Goal: Find specific page/section: Find specific page/section

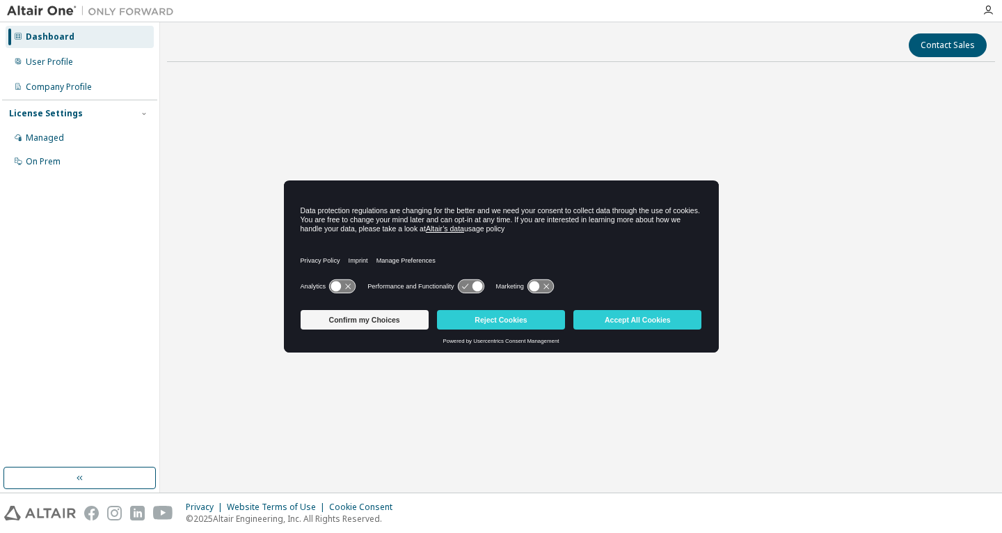
click at [648, 315] on button "Accept All Cookies" at bounding box center [638, 319] width 128 height 19
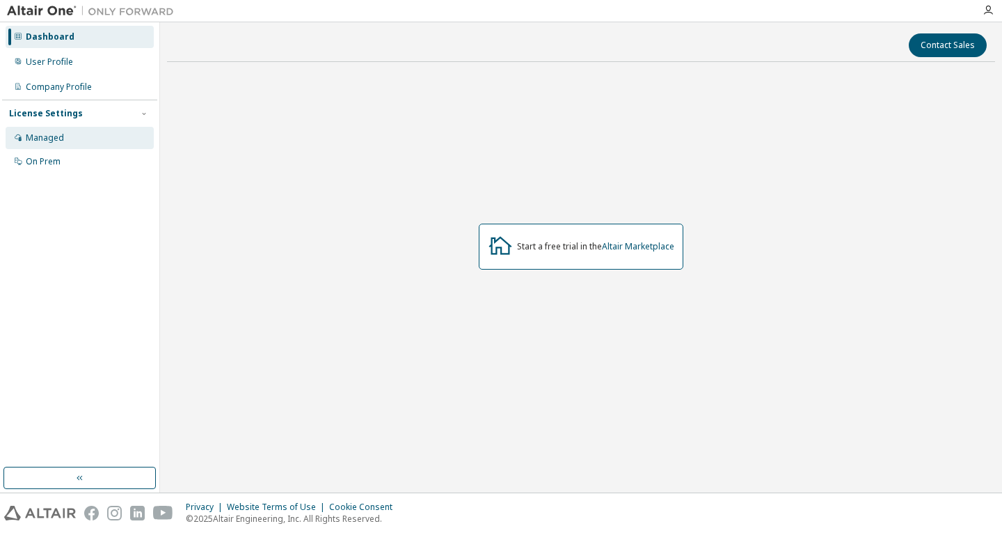
click at [99, 145] on div "Managed" at bounding box center [80, 138] width 148 height 22
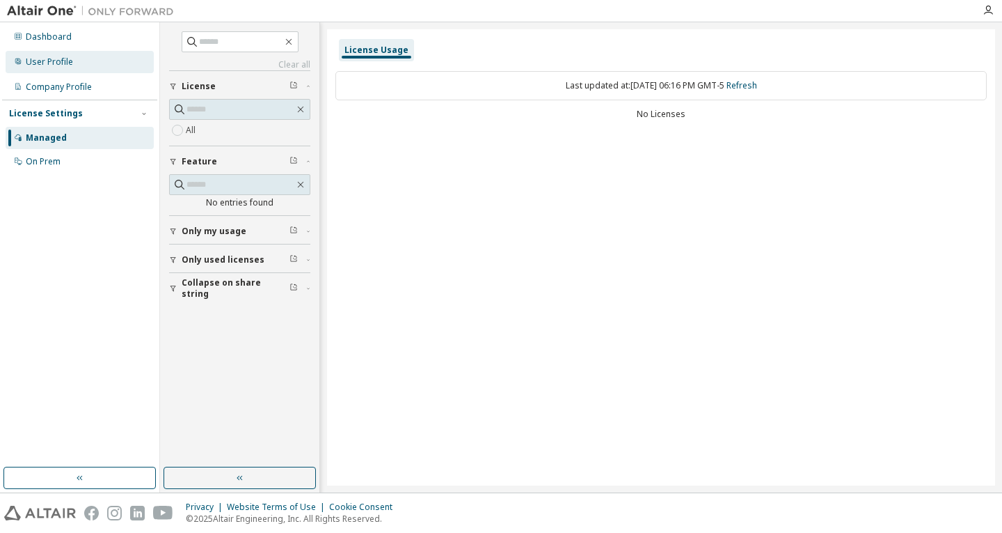
click at [65, 59] on div "User Profile" at bounding box center [49, 61] width 47 height 11
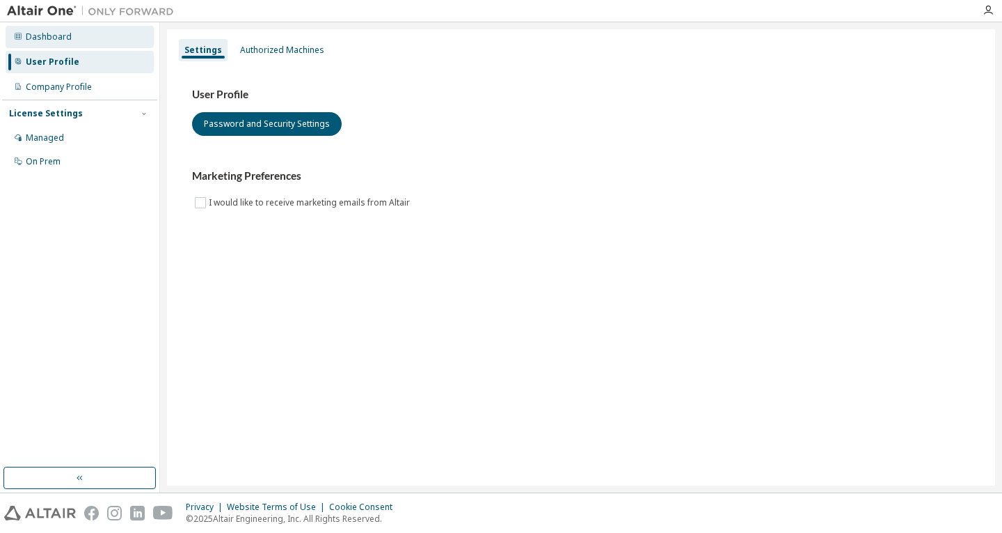
click at [82, 34] on div "Dashboard" at bounding box center [80, 37] width 148 height 22
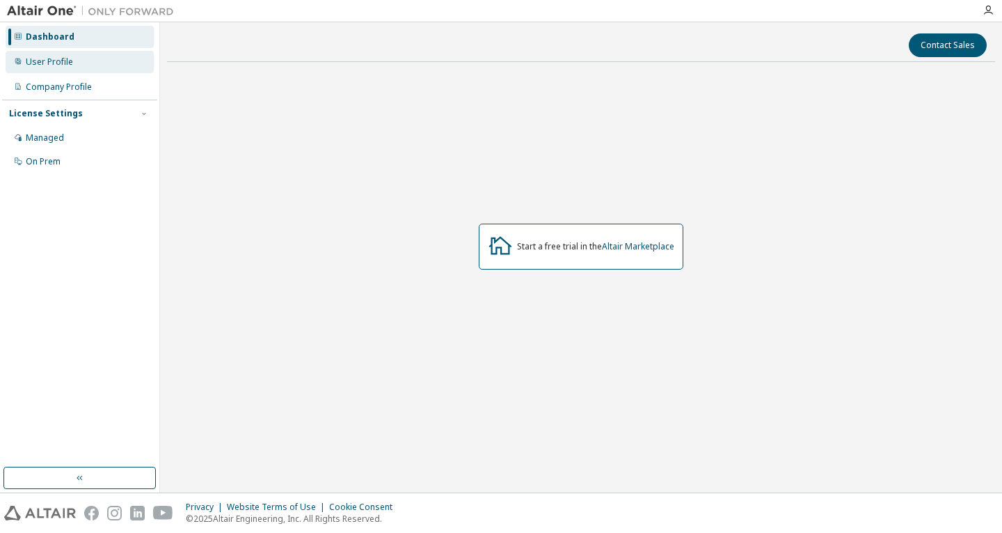
click at [71, 57] on div "User Profile" at bounding box center [49, 61] width 47 height 11
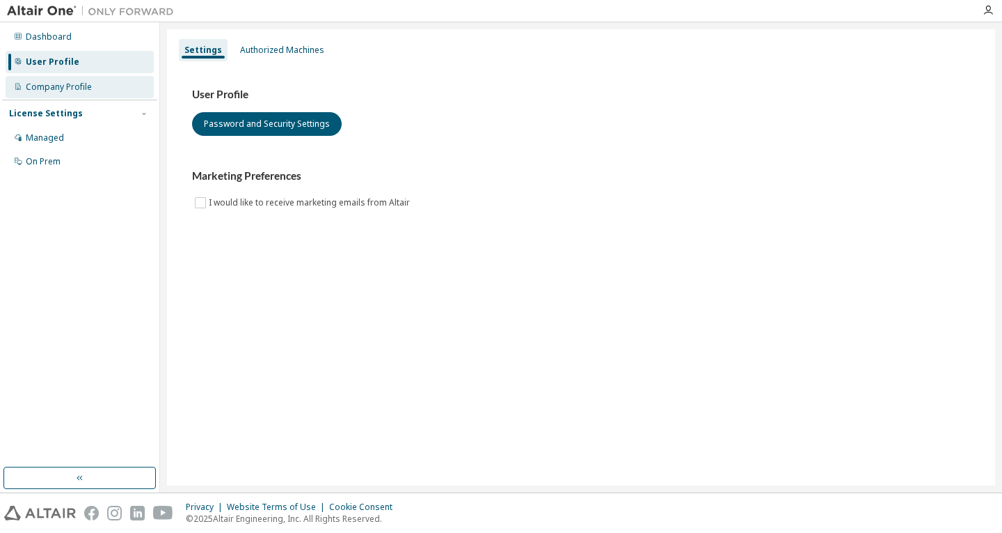
click at [76, 88] on div "Company Profile" at bounding box center [59, 86] width 66 height 11
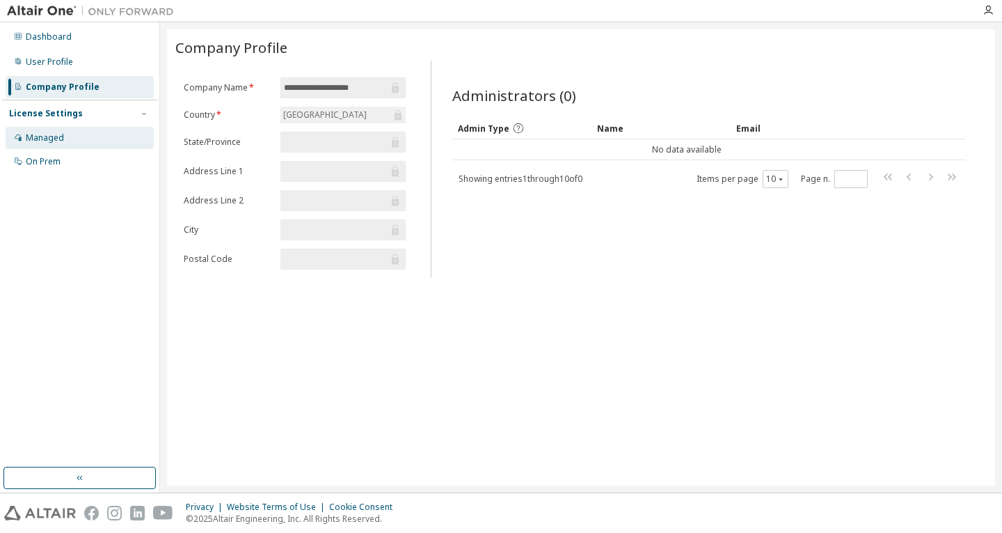
click at [68, 139] on div "Managed" at bounding box center [80, 138] width 148 height 22
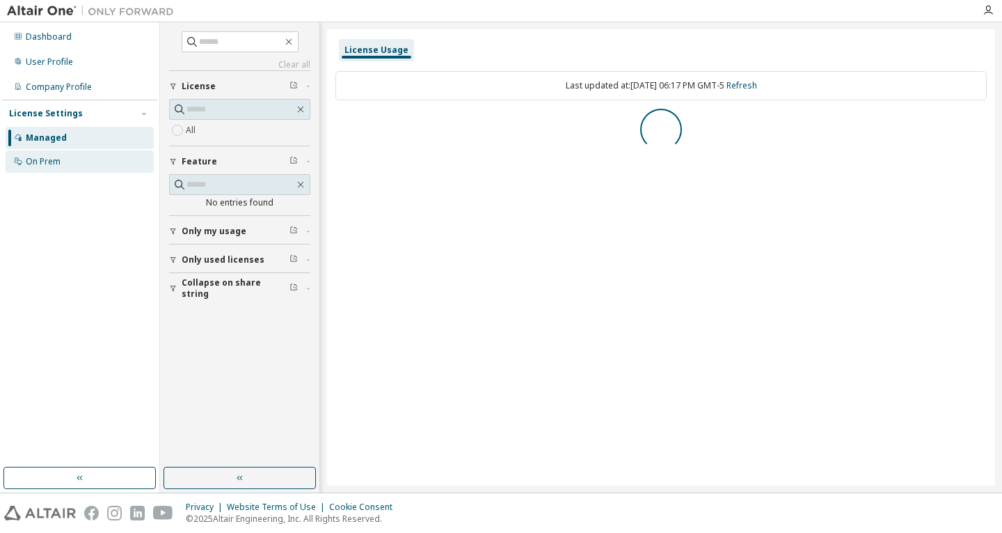
click at [86, 166] on div "On Prem" at bounding box center [80, 161] width 148 height 22
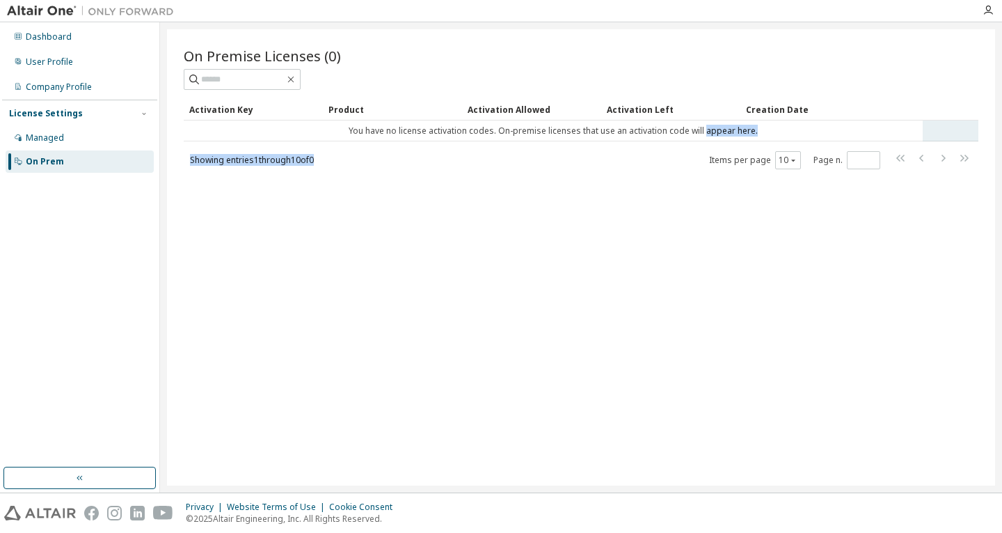
drag, startPoint x: 490, startPoint y: 140, endPoint x: 705, endPoint y: 121, distance: 215.2
click at [705, 121] on div "Activation Key Product Activation Allowed Activation Left Creation Date You hav…" at bounding box center [581, 134] width 795 height 72
click at [632, 182] on div "On Premise Licenses (0) Clear Load Save Save As Field Operator Value Select fil…" at bounding box center [581, 257] width 828 height 456
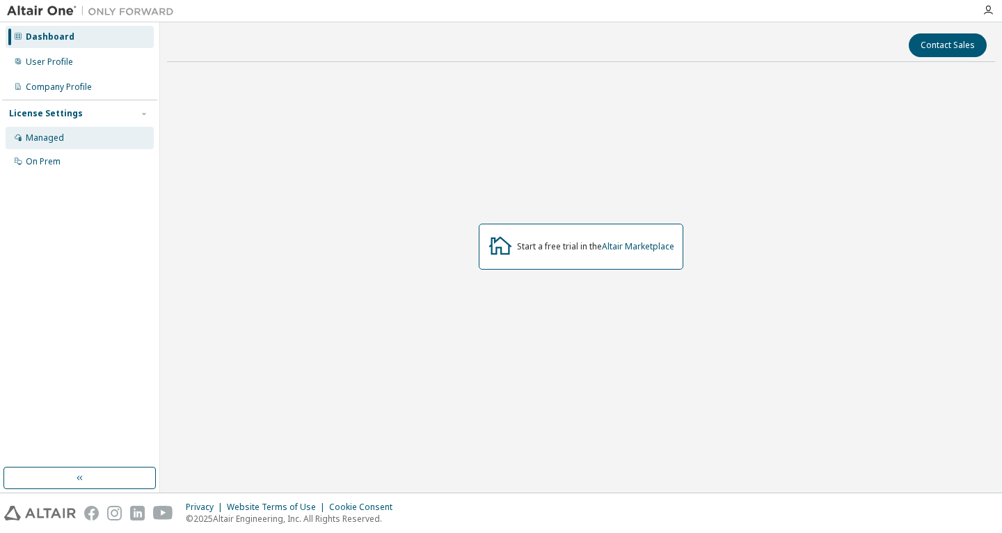
click at [67, 141] on div "Managed" at bounding box center [80, 138] width 148 height 22
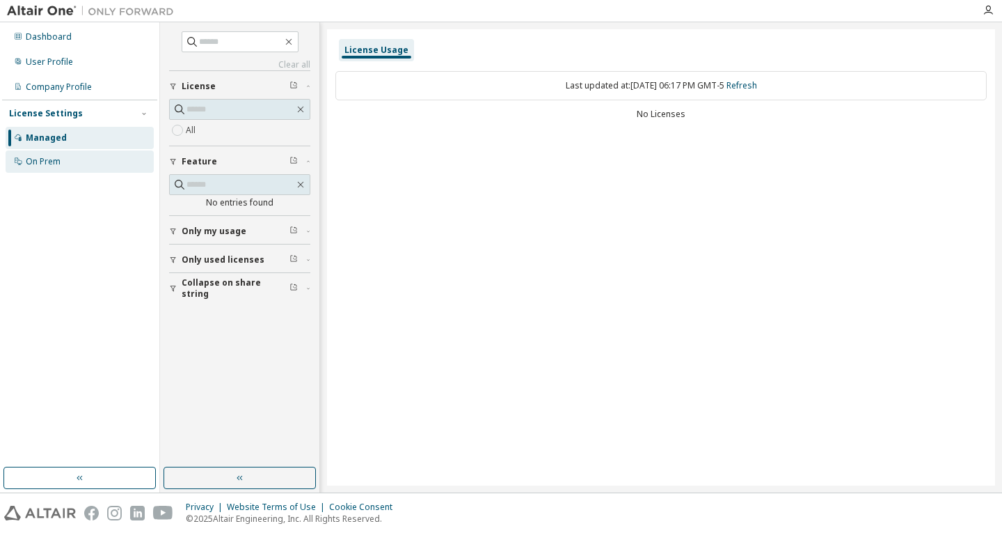
click at [74, 161] on div "On Prem" at bounding box center [80, 161] width 148 height 22
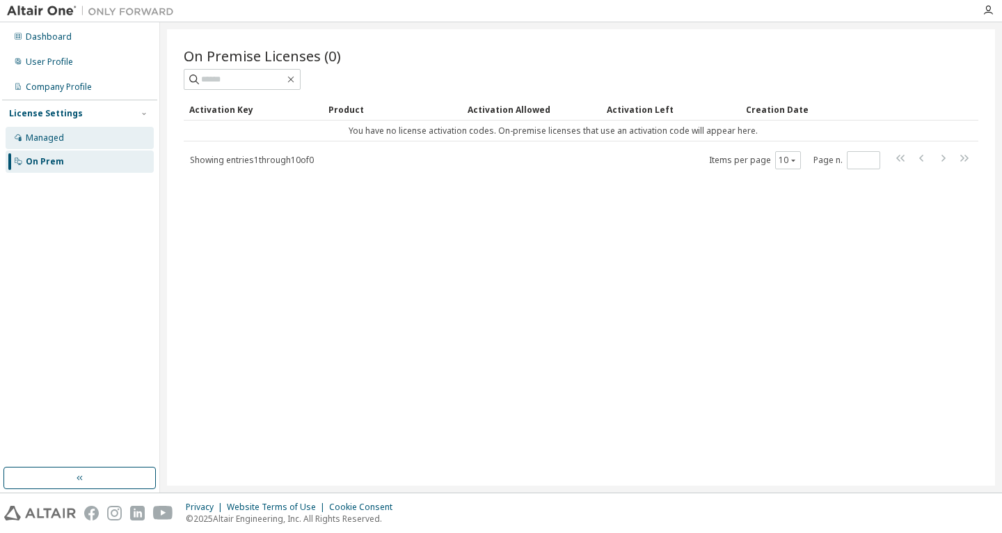
click at [73, 140] on div "Managed" at bounding box center [80, 138] width 148 height 22
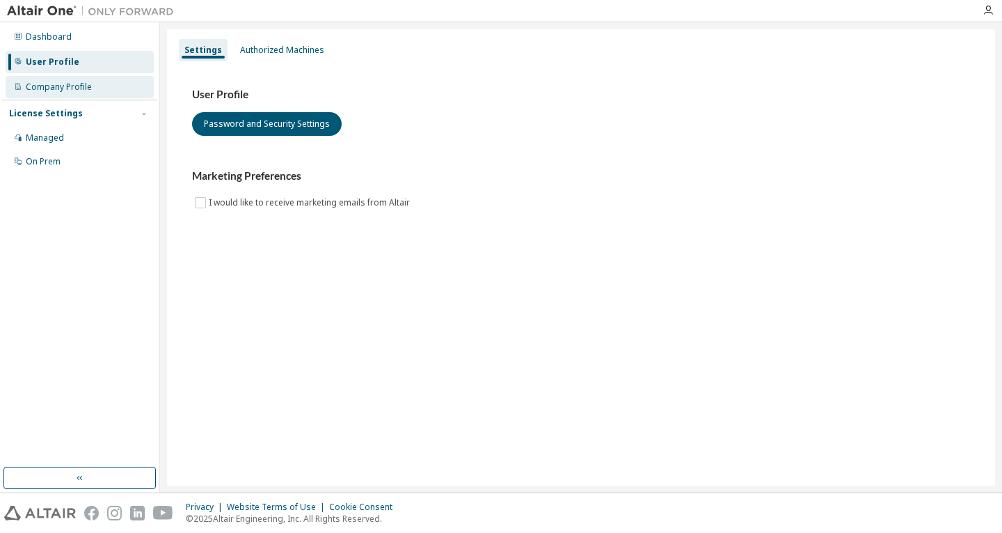
click at [83, 86] on div "Company Profile" at bounding box center [59, 86] width 66 height 11
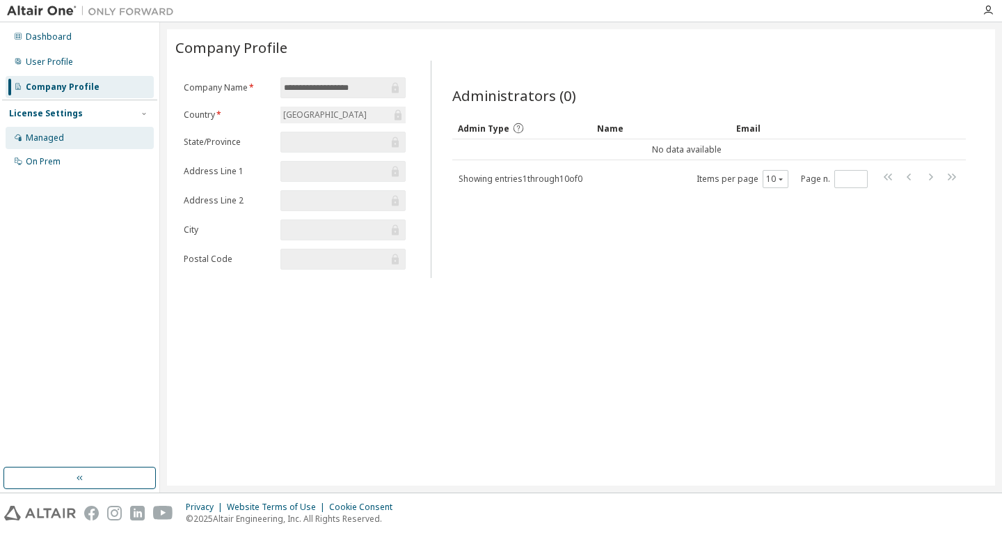
click at [77, 139] on div "Managed" at bounding box center [80, 138] width 148 height 22
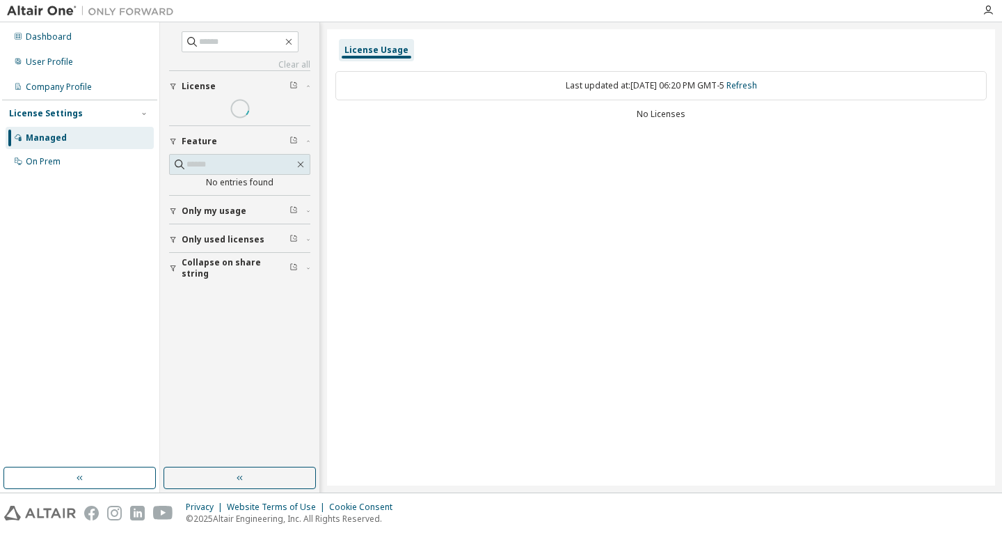
click at [80, 177] on div "Dashboard User Profile Company Profile License Settings Managed On Prem" at bounding box center [79, 244] width 155 height 441
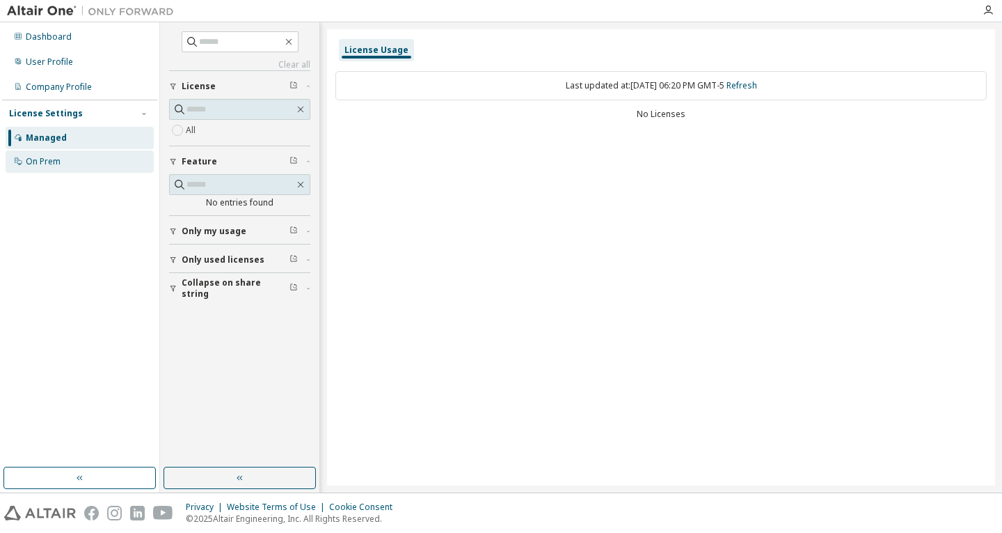
click at [84, 156] on div "On Prem" at bounding box center [80, 161] width 148 height 22
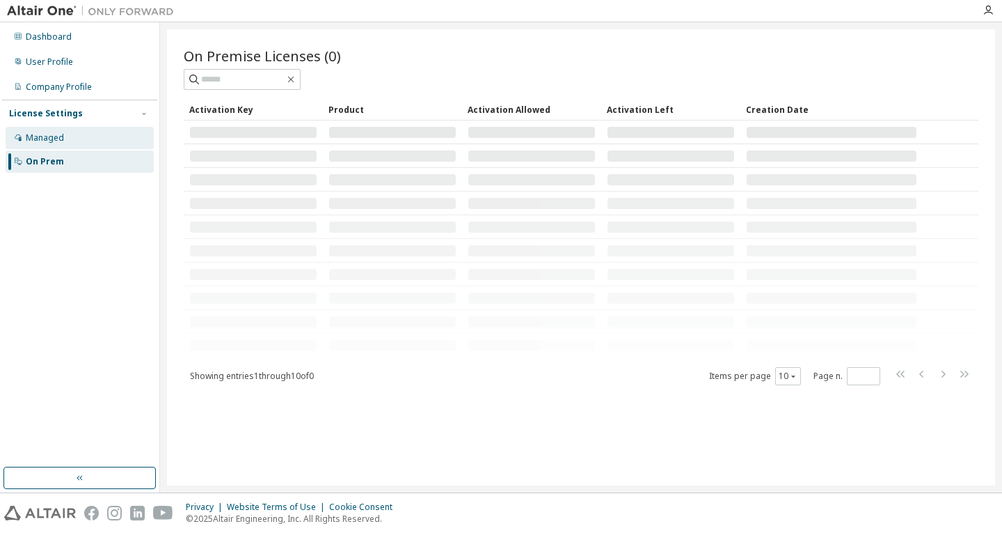
click at [97, 134] on div "Managed" at bounding box center [80, 138] width 148 height 22
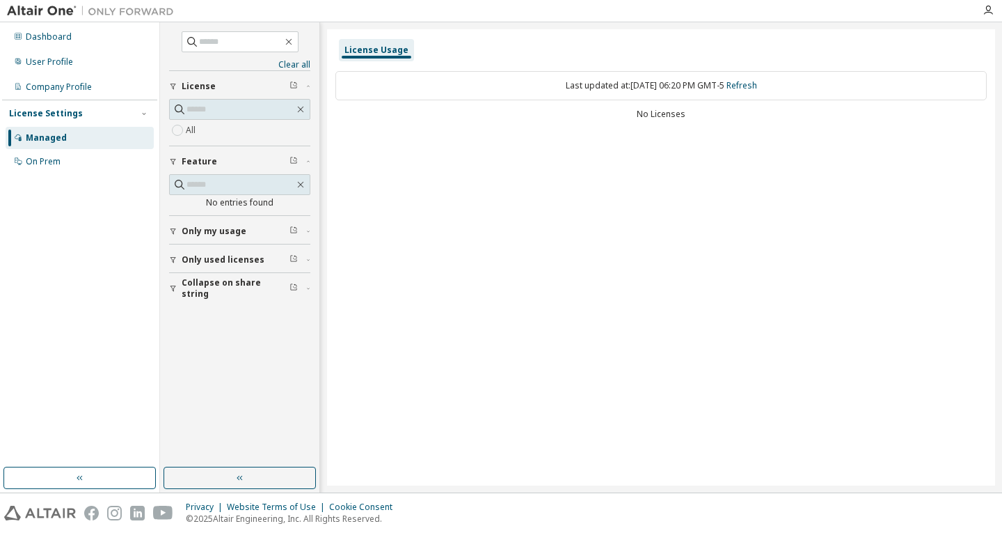
click at [224, 226] on span "Only my usage" at bounding box center [214, 231] width 65 height 11
click at [210, 235] on span "Only my usage" at bounding box center [214, 231] width 65 height 11
click at [86, 172] on div "On Prem" at bounding box center [80, 161] width 148 height 22
